Goal: Navigation & Orientation: Understand site structure

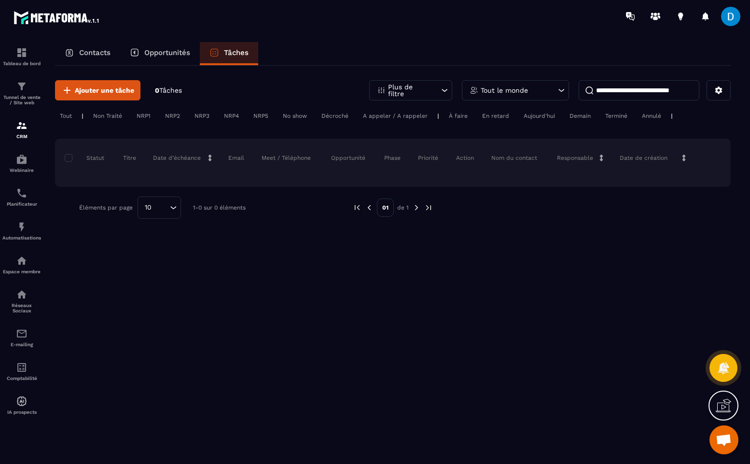
click at [93, 59] on div "Contacts" at bounding box center [87, 53] width 65 height 23
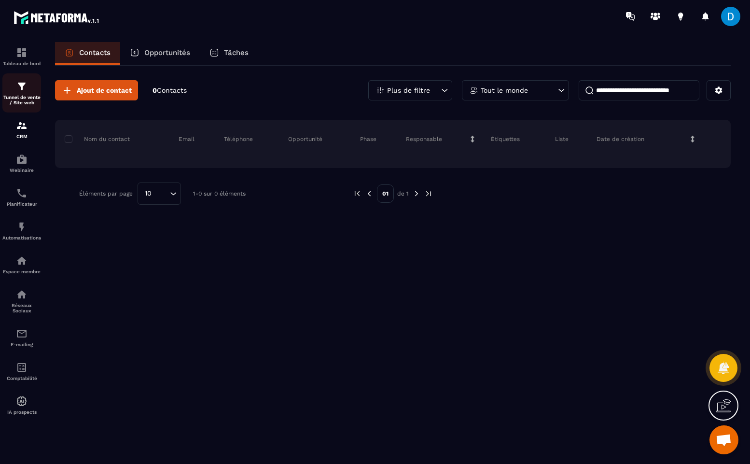
click at [26, 94] on div "Tunnel de vente / Site web" at bounding box center [21, 93] width 39 height 25
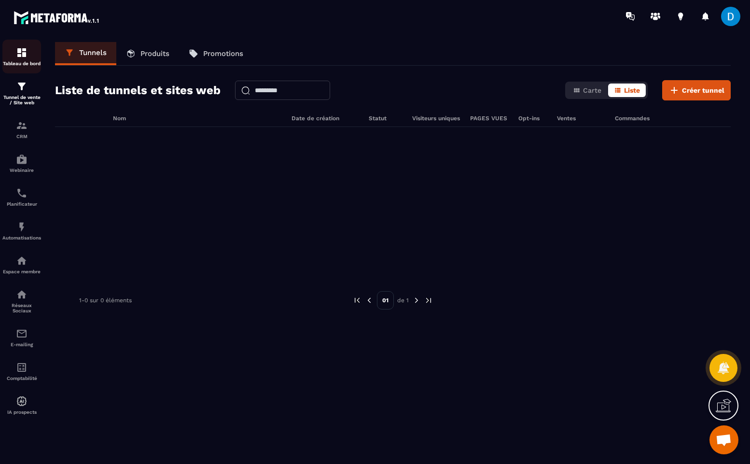
click at [15, 55] on div "Tableau de bord" at bounding box center [21, 56] width 39 height 19
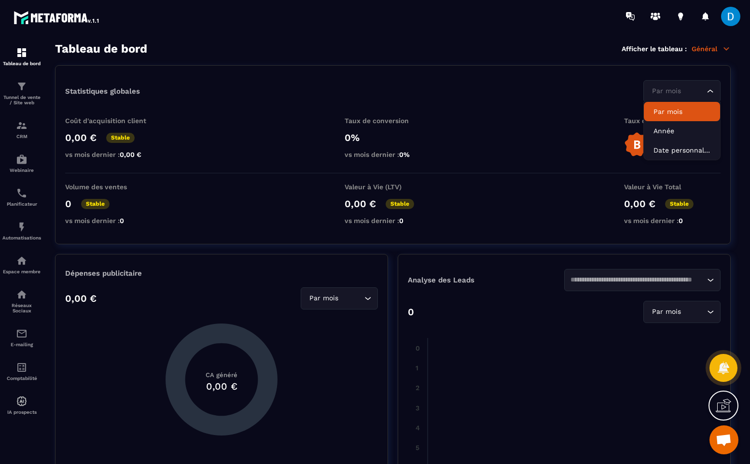
click at [673, 102] on div "Par mois Loading..." at bounding box center [681, 91] width 77 height 22
click at [677, 90] on input "Search for option" at bounding box center [676, 91] width 55 height 11
click at [11, 89] on div "Tunnel de vente / Site web" at bounding box center [21, 93] width 39 height 25
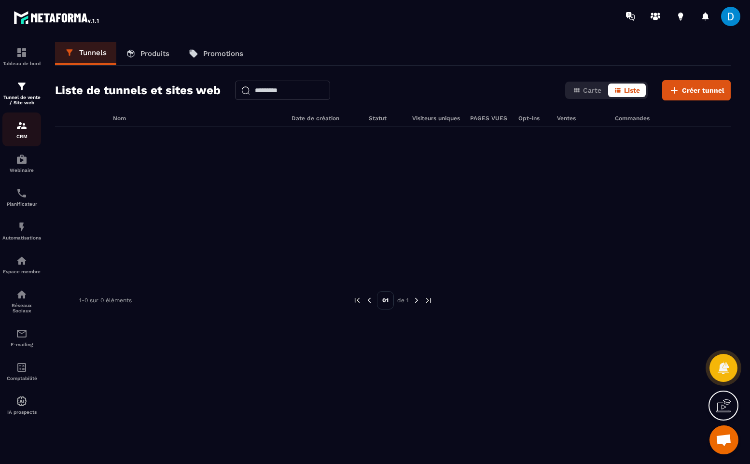
click at [18, 133] on div "CRM" at bounding box center [21, 129] width 39 height 19
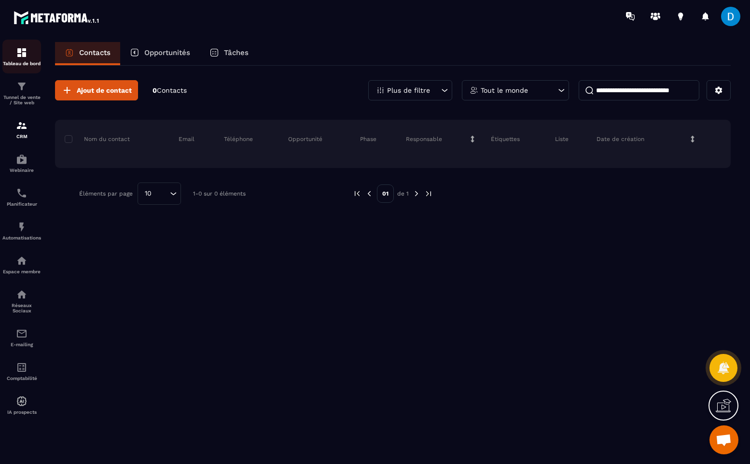
click at [12, 56] on div "Tableau de bord" at bounding box center [21, 56] width 39 height 19
